Goal: Task Accomplishment & Management: Use online tool/utility

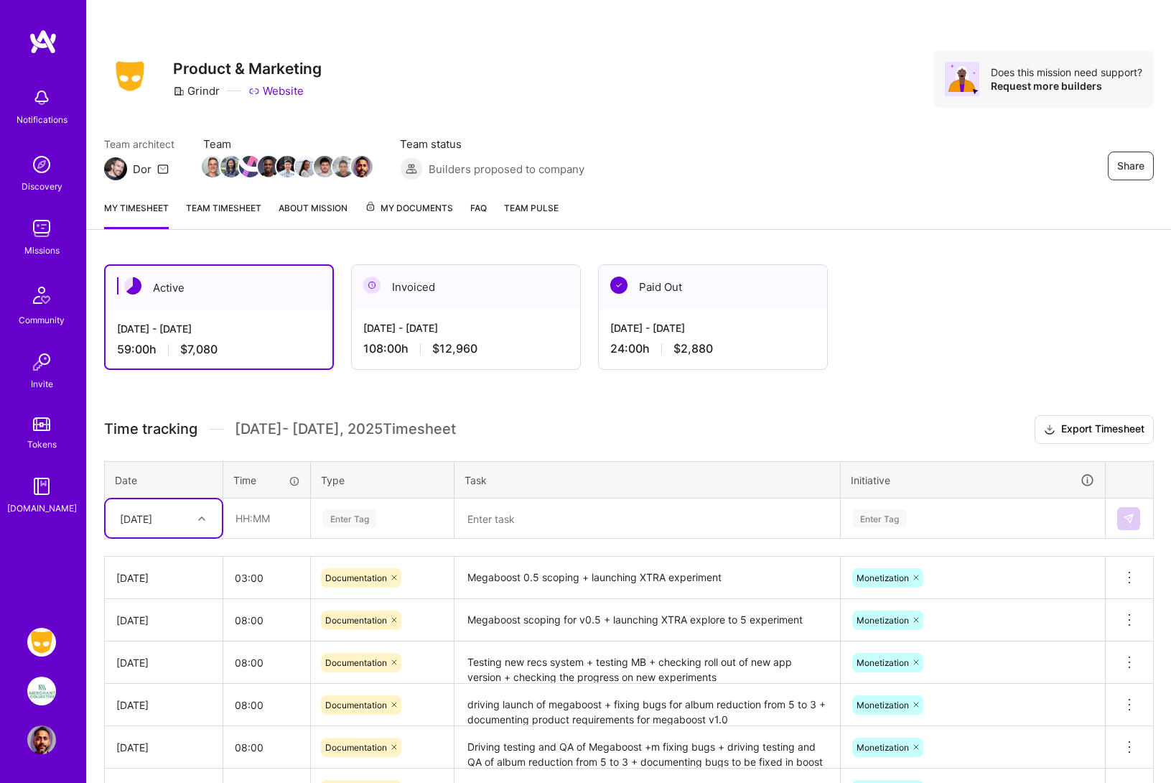
scroll to position [68, 0]
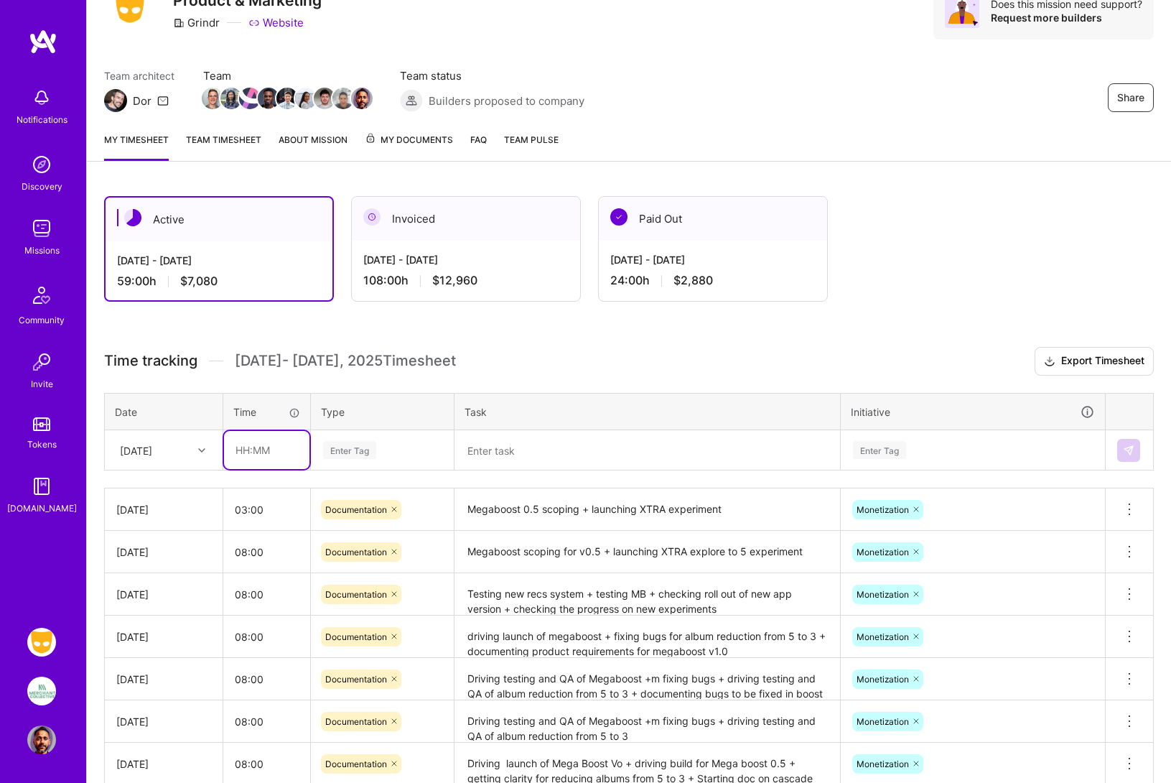
click at [247, 452] on input "text" at bounding box center [266, 450] width 85 height 38
click at [202, 449] on icon at bounding box center [201, 450] width 7 height 7
click at [136, 672] on div "[DATE]" at bounding box center [164, 674] width 116 height 27
click at [244, 448] on input "text" at bounding box center [266, 450] width 85 height 38
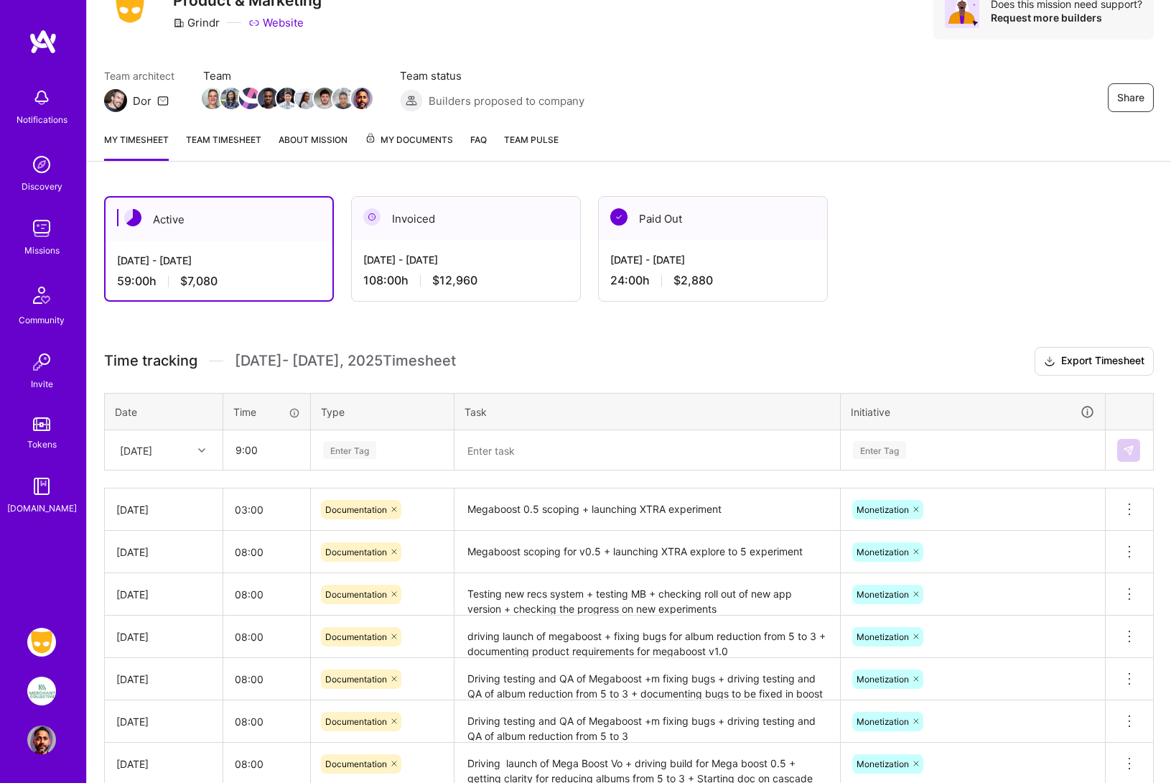
type input "09:00"
click at [342, 452] on div "Enter Tag" at bounding box center [349, 450] width 53 height 22
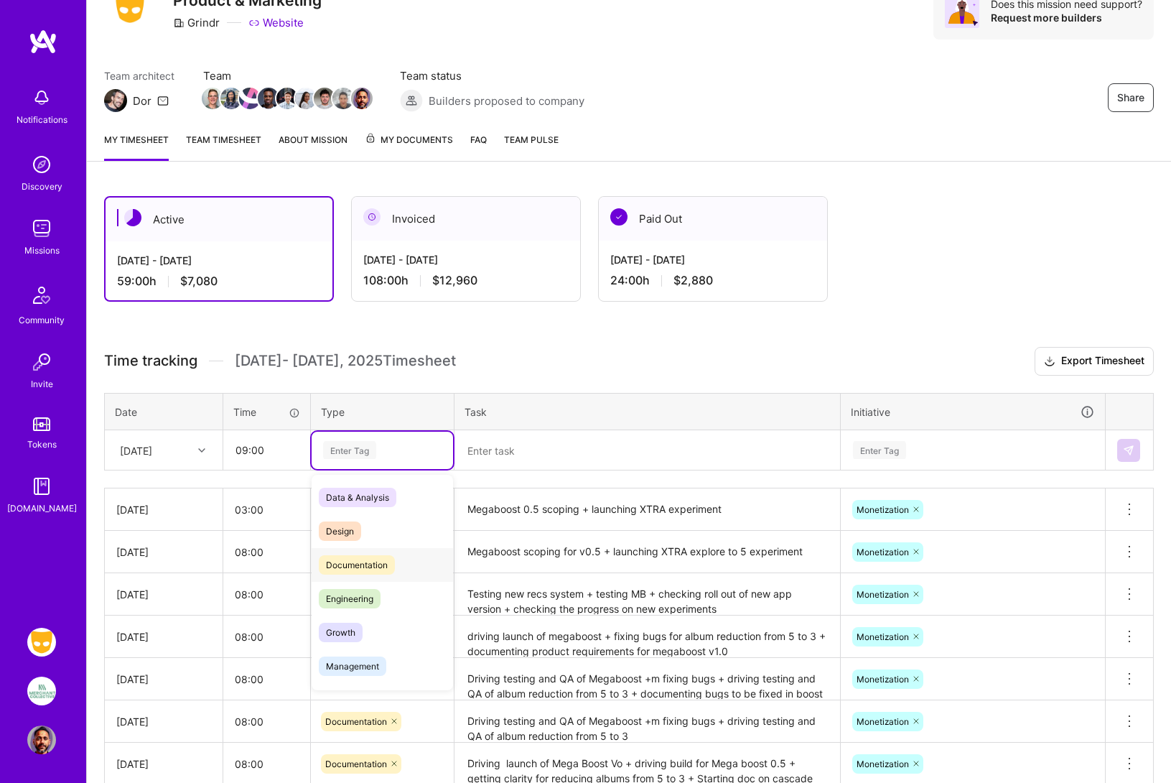
click at [357, 575] on div "Documentation" at bounding box center [382, 565] width 141 height 34
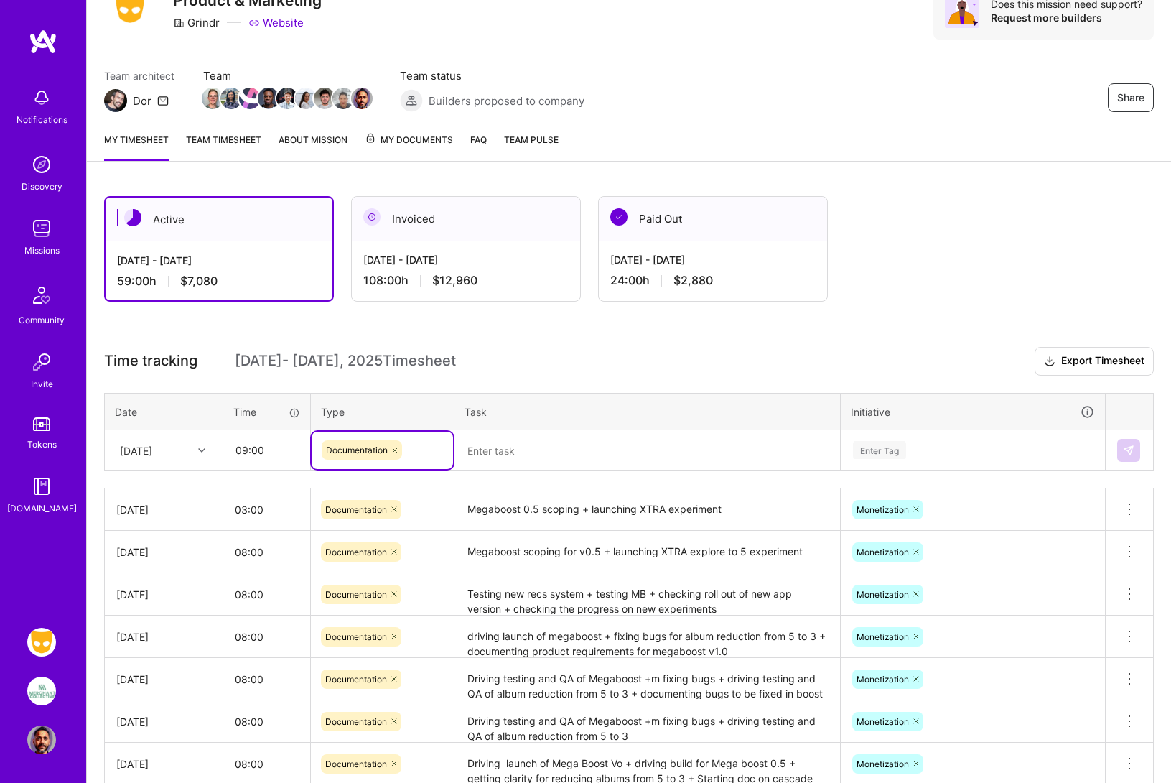
click at [489, 452] on textarea at bounding box center [647, 451] width 383 height 38
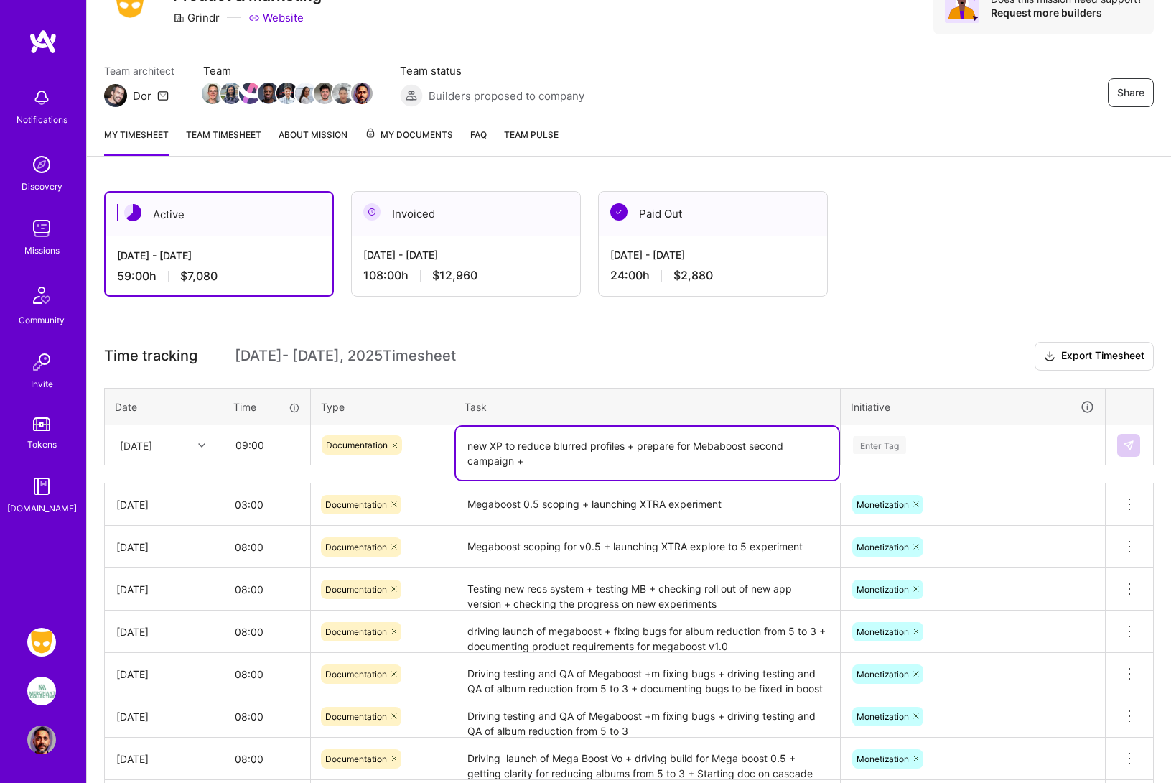
scroll to position [76, 0]
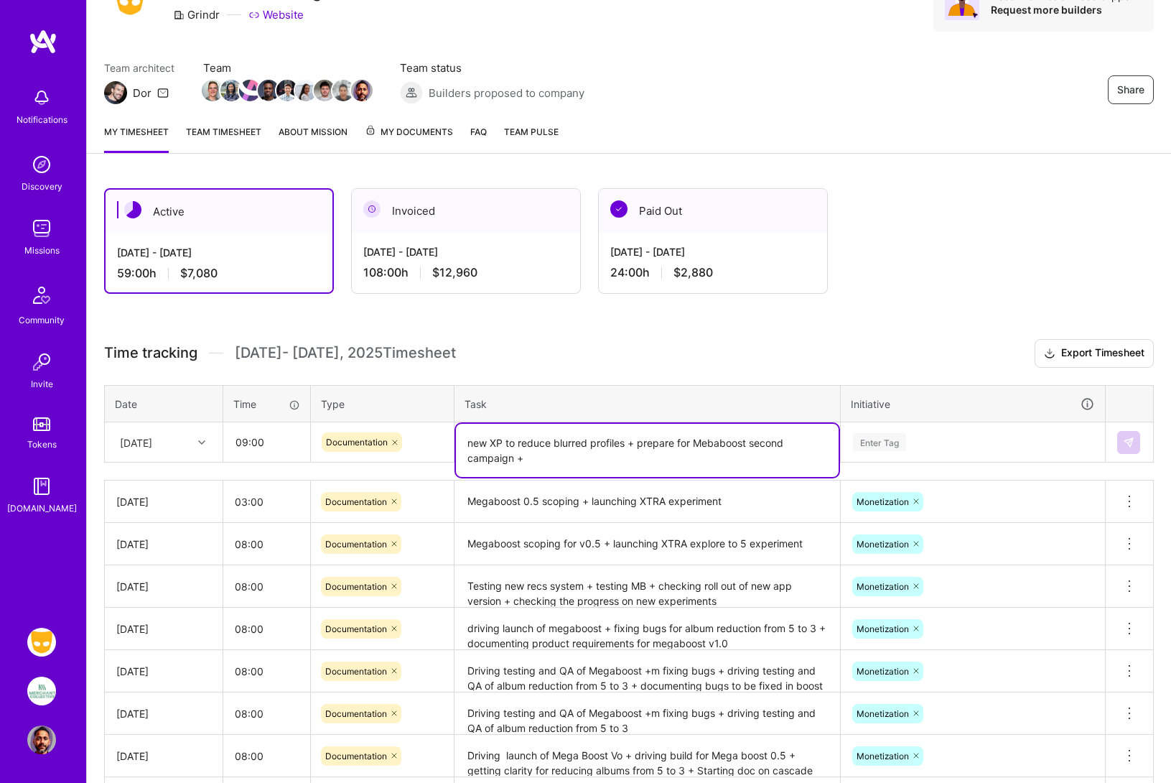
click at [712, 439] on textarea "new XP to reduce blurred profiles + prepare for Mebaboost second campaign +" at bounding box center [647, 450] width 383 height 53
click at [579, 458] on textarea "new XP to reduce blurred profiles + prepare for Megaboost second campaign +" at bounding box center [647, 450] width 383 height 53
type textarea "new XP to reduce blurred profiles + prepare for Megaboost second campaign + pre…"
click at [861, 353] on h3 "Time tracking [DATE] - [DATE] Timesheet Export Timesheet" at bounding box center [629, 353] width 1050 height 29
click at [961, 442] on div "Enter Tag" at bounding box center [973, 442] width 243 height 18
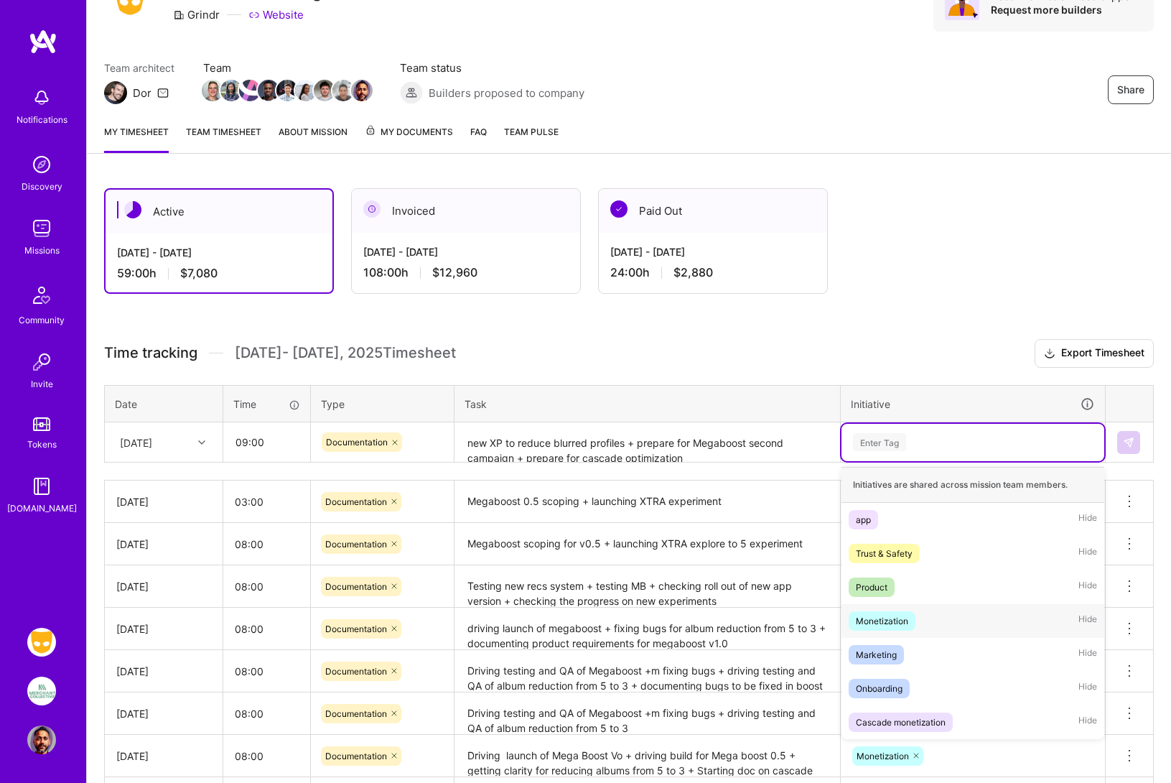
click at [885, 622] on div "Monetization" at bounding box center [882, 620] width 52 height 15
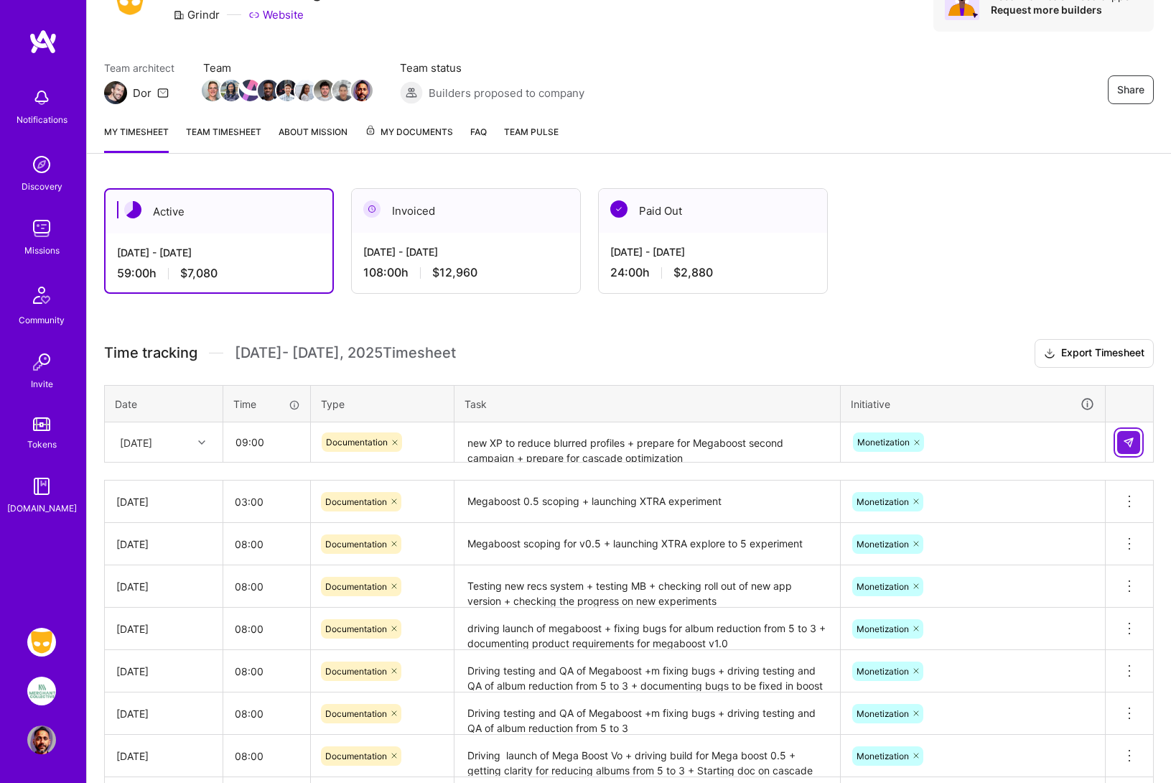
click at [1131, 441] on img at bounding box center [1128, 442] width 11 height 11
